Goal: Find specific page/section: Find specific page/section

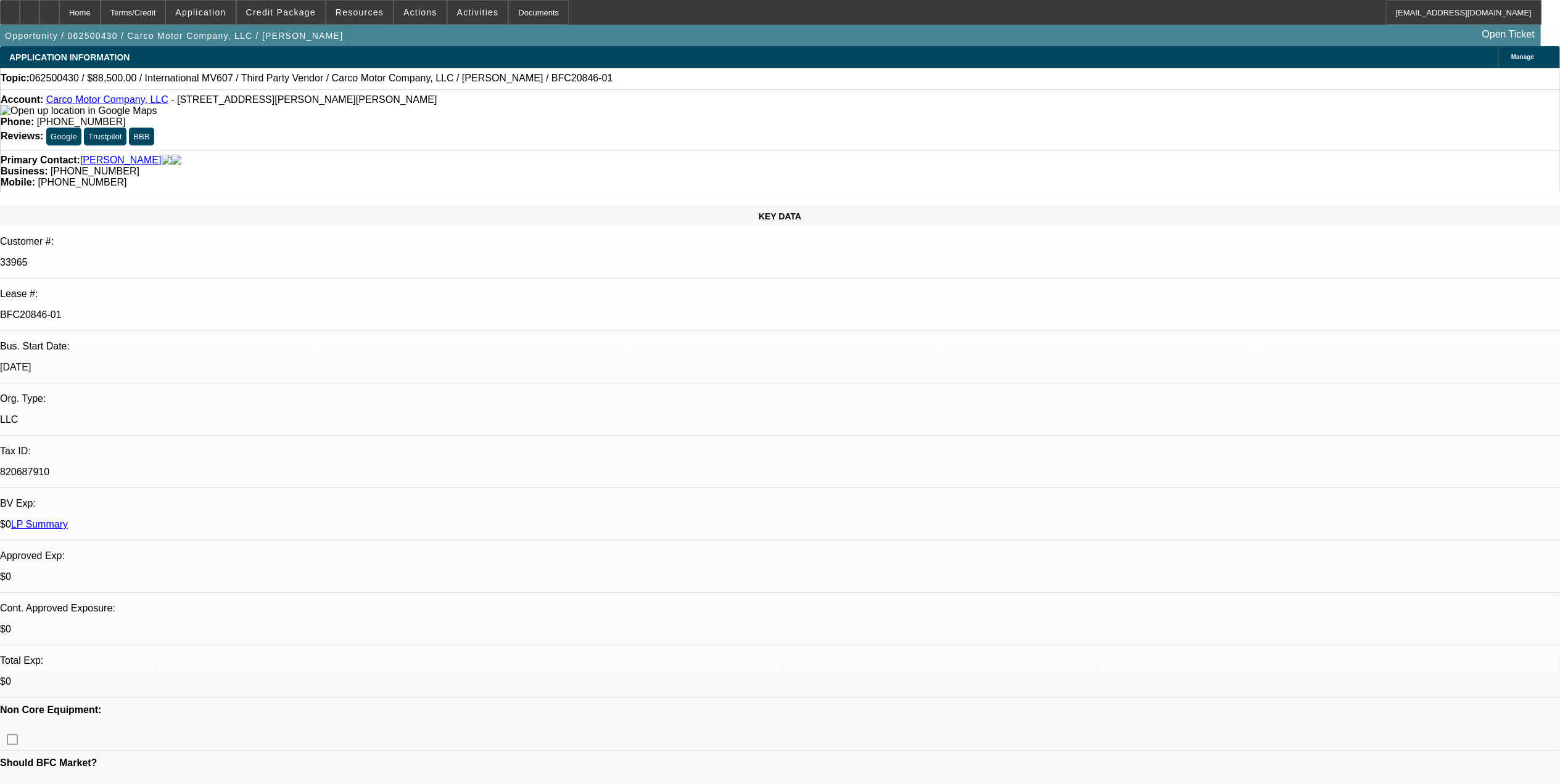
select select "0"
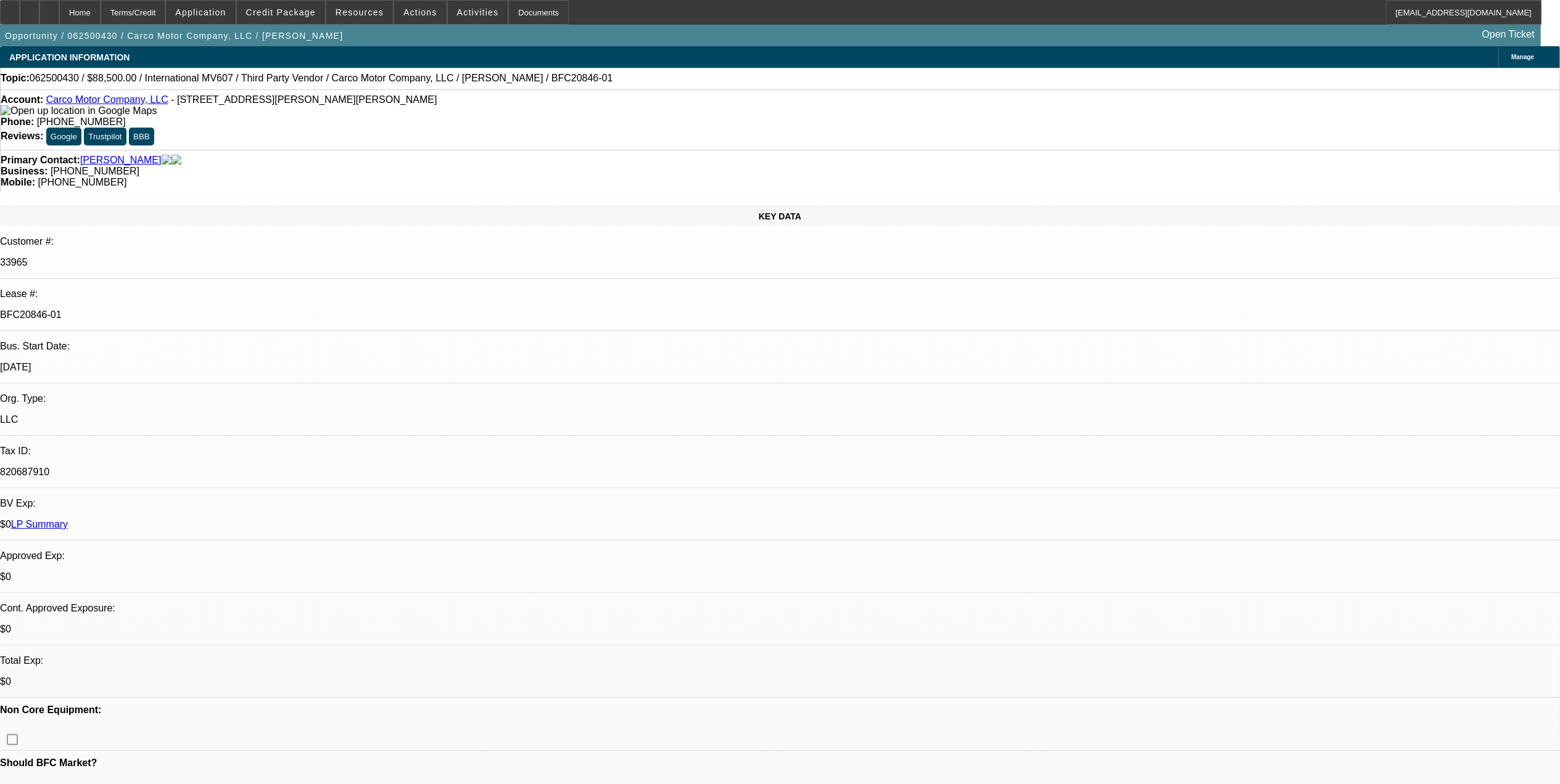
select select "0"
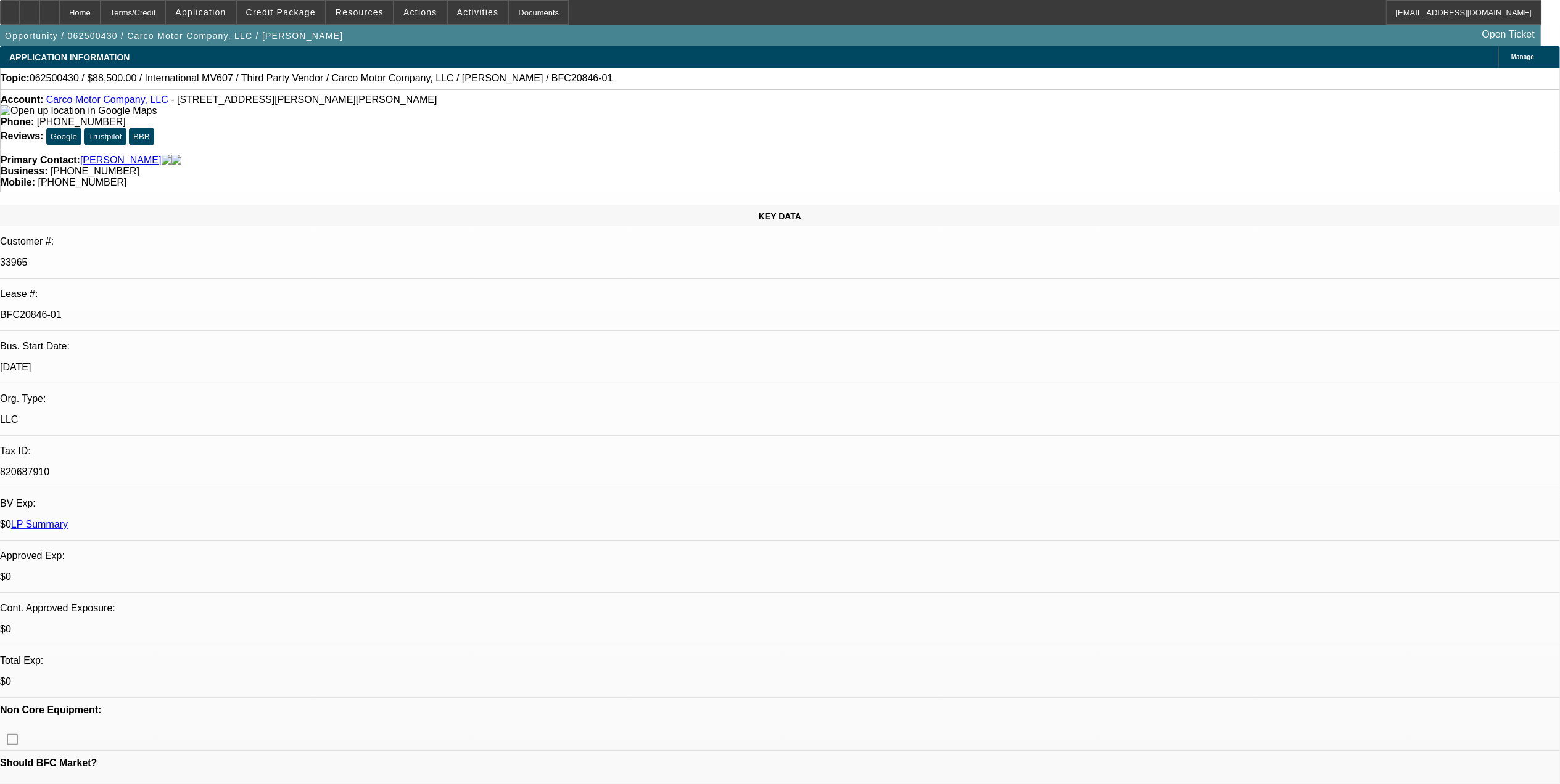
select select "0"
select select "1"
select select "2"
select select "6"
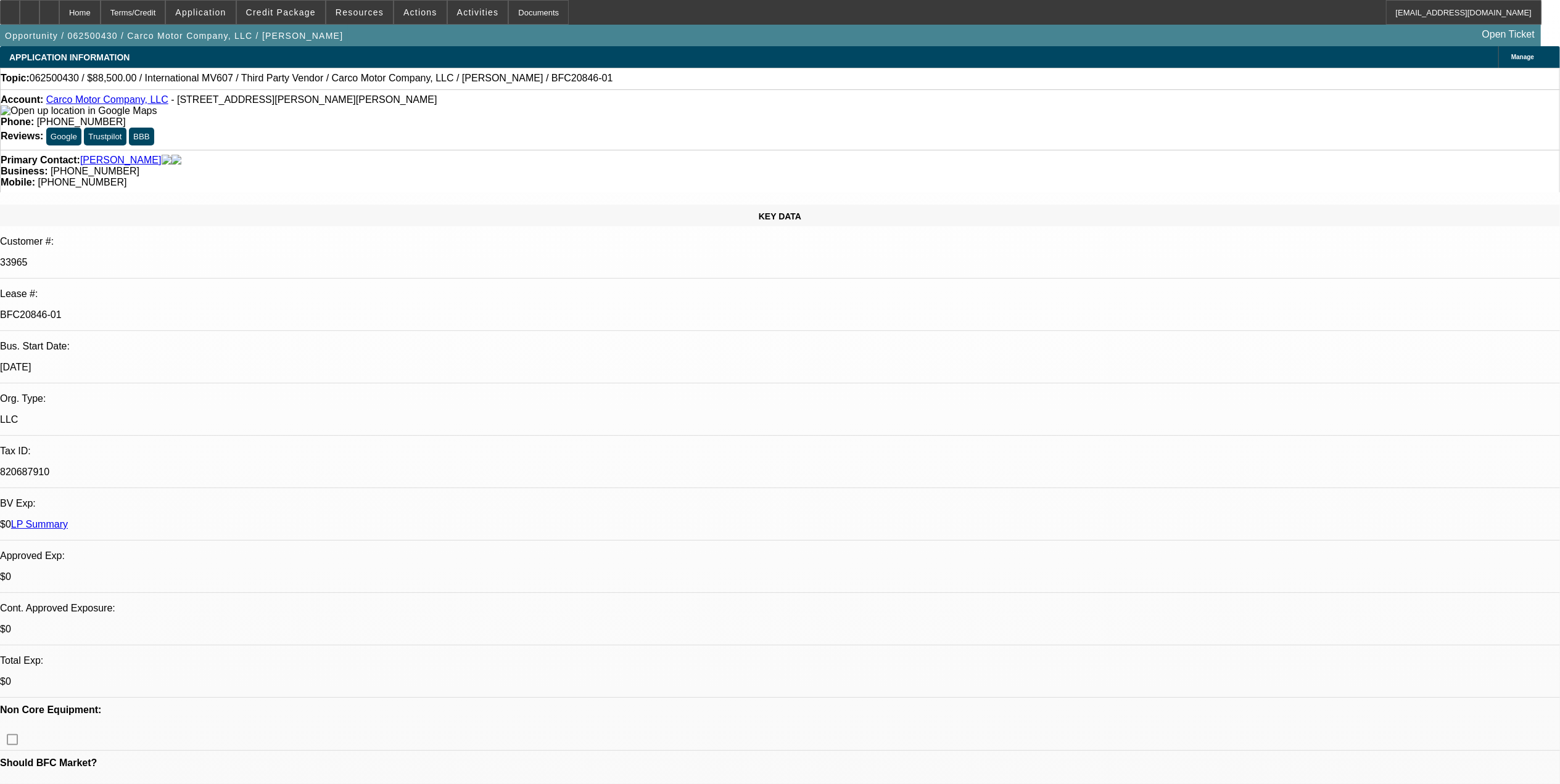
select select "1"
select select "2"
select select "6"
select select "1"
select select "2"
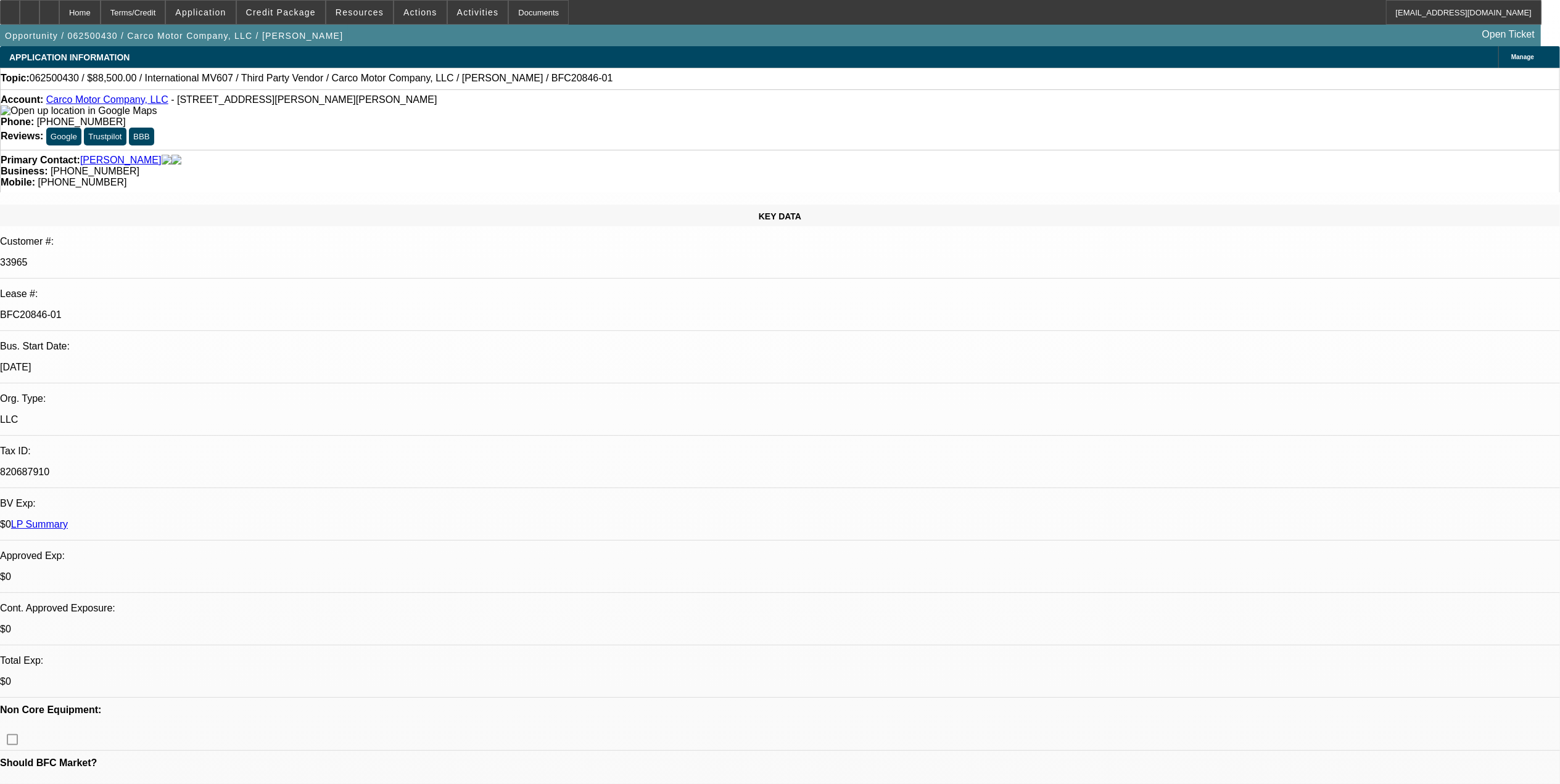
select select "6"
select select "1"
select select "2"
select select "6"
click at [92, 97] on div "Account: Carco Motor Company, LLC - [STREET_ADDRESS][PERSON_NAME][PERSON_NAME]" at bounding box center [780, 105] width 1558 height 22
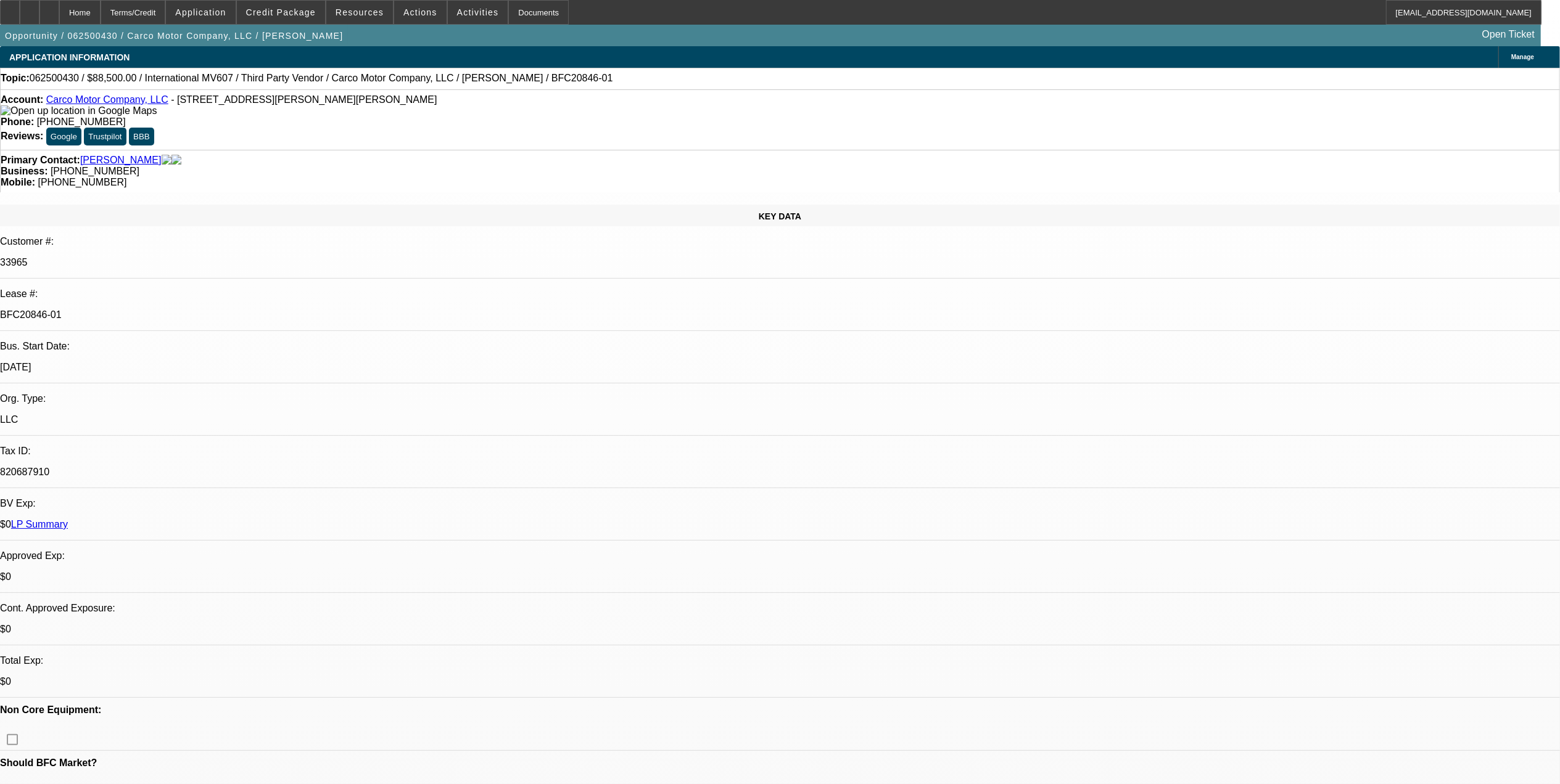
click at [92, 101] on link "Carco Motor Company, LLC" at bounding box center [108, 99] width 122 height 11
